Goal: Information Seeking & Learning: Learn about a topic

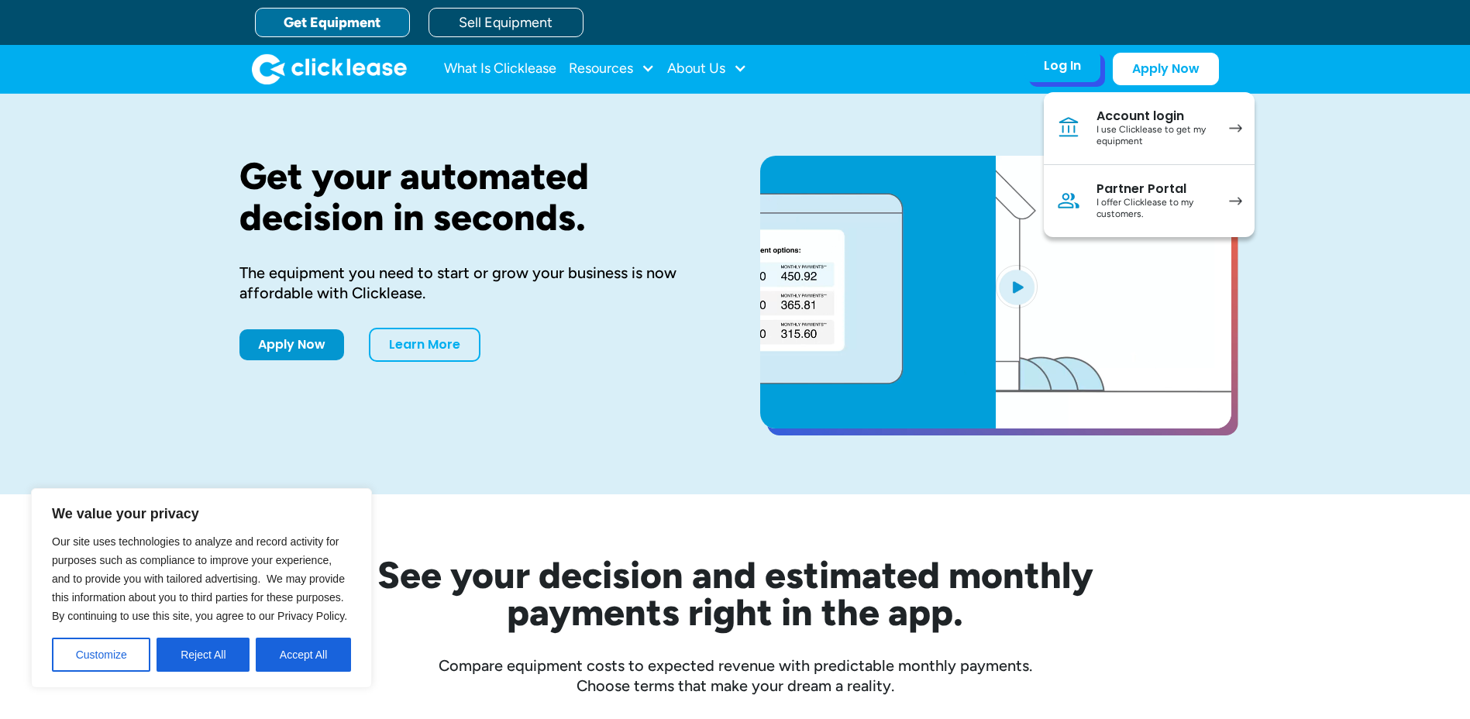
click at [1166, 197] on div "I offer Clicklease to my customers." at bounding box center [1155, 209] width 117 height 24
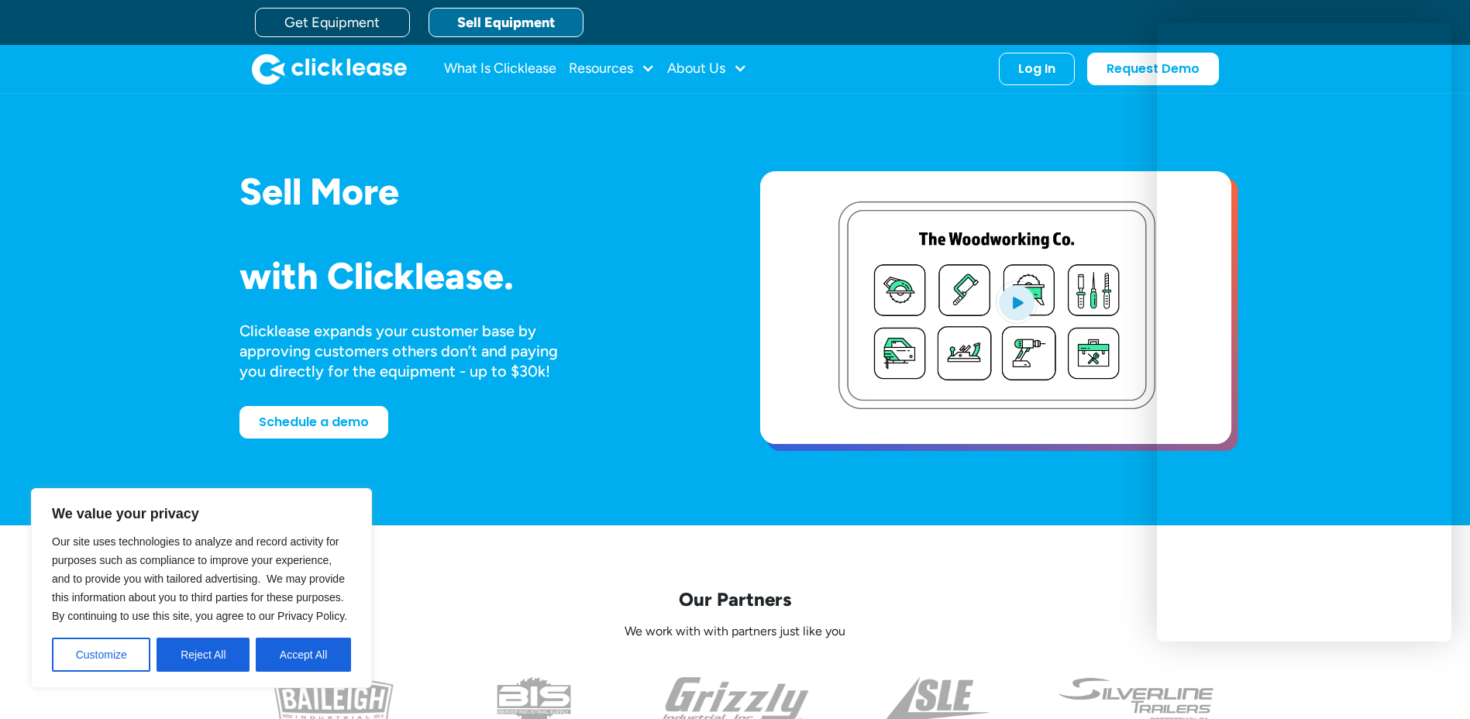
click at [695, 152] on div "Sell More Trailers Mowers Everything Welders Scrubbers Pizza Ovens Bandsaws 3D …" at bounding box center [735, 309] width 992 height 401
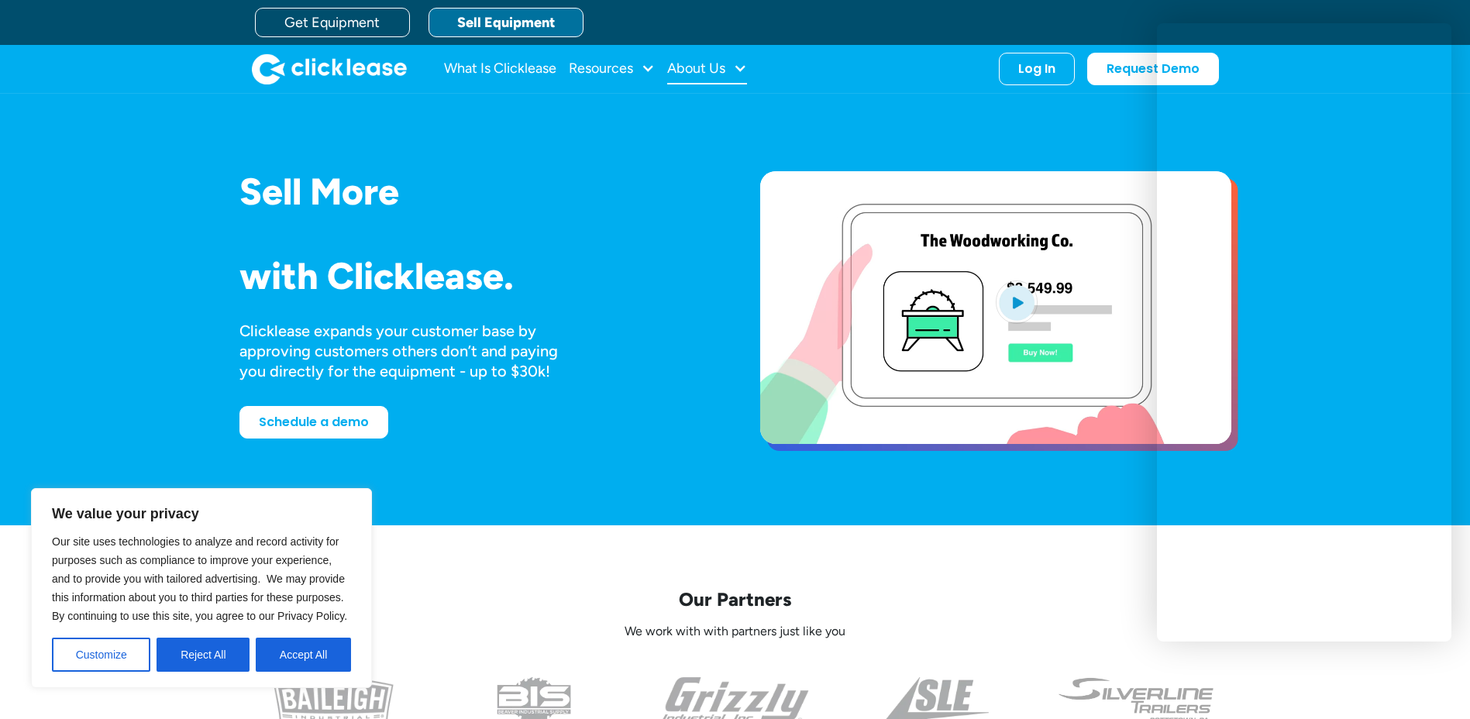
click at [718, 68] on div "About Us" at bounding box center [696, 68] width 58 height 0
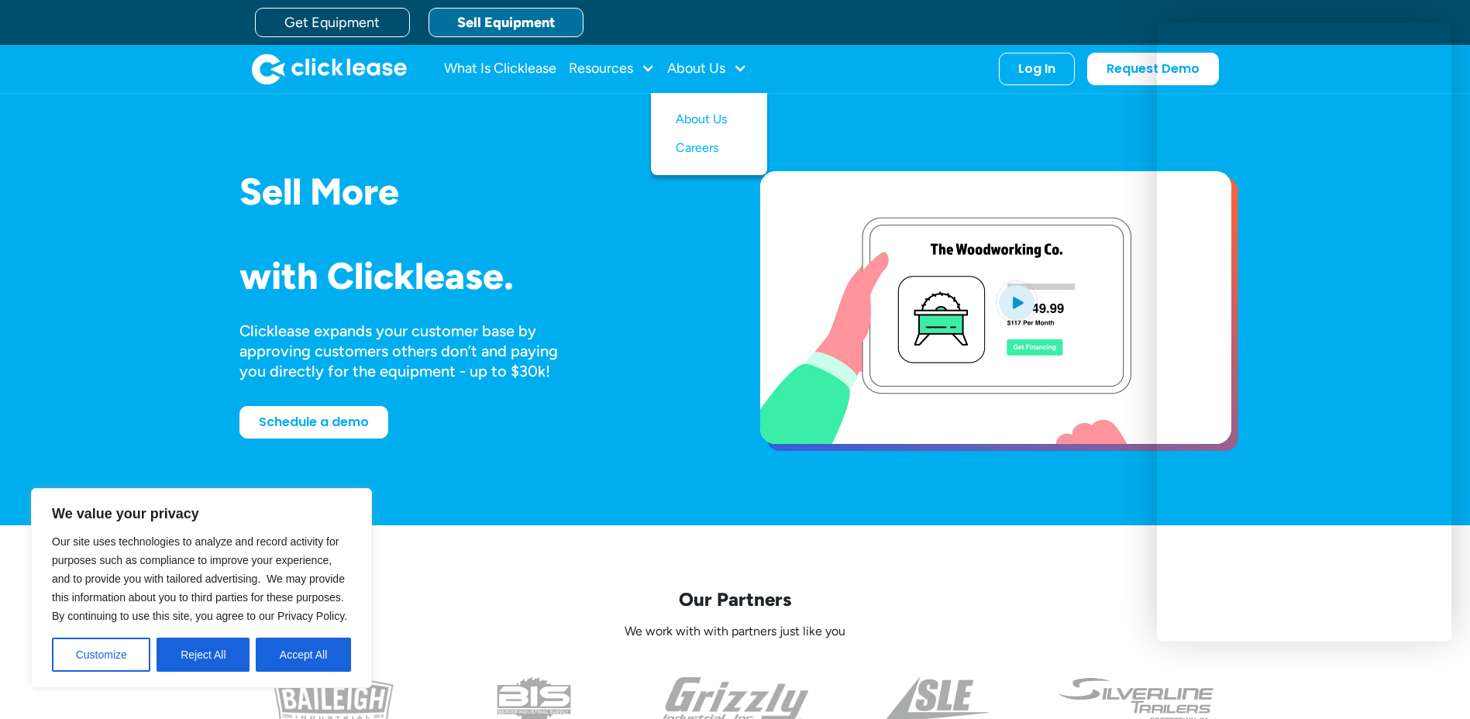
click at [838, 114] on div "Sell More Trailers Mowers Everything Welders Scrubbers Pizza Ovens Bandsaws 3D …" at bounding box center [735, 309] width 992 height 401
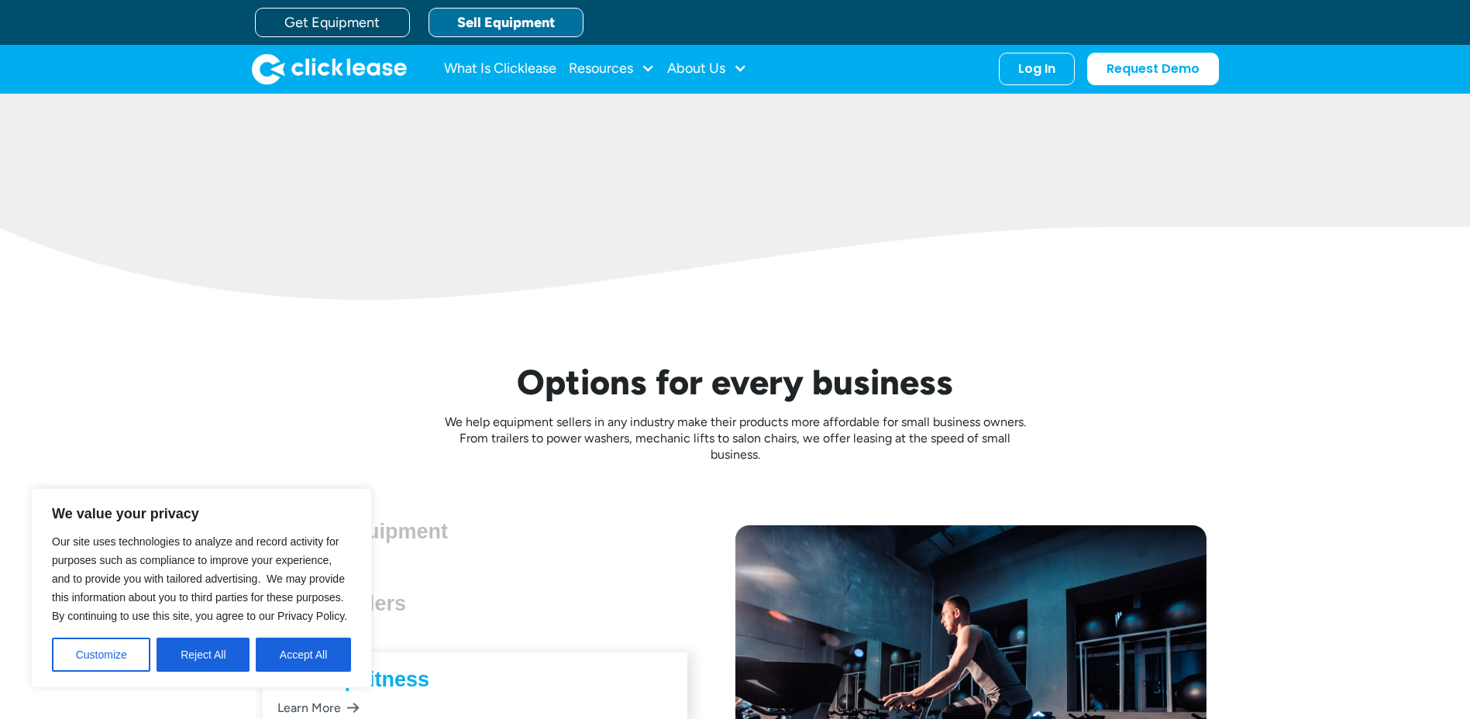
scroll to position [3845, 0]
